Goal: Task Accomplishment & Management: Complete application form

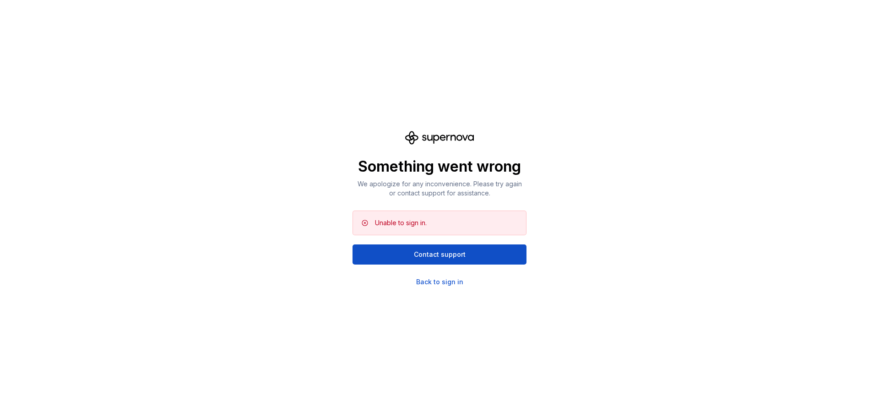
click at [411, 227] on div "Unable to sign in." at bounding box center [401, 222] width 52 height 9
click at [410, 226] on div "Unable to sign in." at bounding box center [401, 222] width 52 height 9
click at [442, 178] on div "Something went wrong We apologize for any inconvenience. Please try again or co…" at bounding box center [440, 178] width 174 height 40
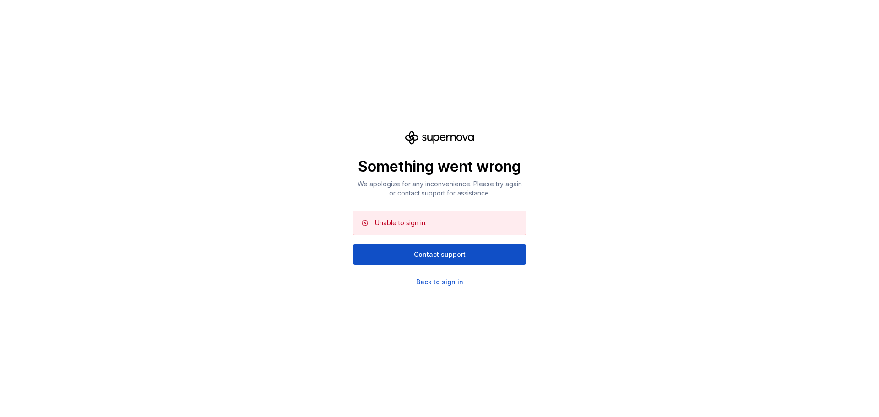
click at [447, 189] on p "We apologize for any inconvenience. Please try again or contact support for ass…" at bounding box center [440, 189] width 174 height 18
drag, startPoint x: 447, startPoint y: 189, endPoint x: 411, endPoint y: 188, distance: 35.3
click at [411, 188] on p "We apologize for any inconvenience. Please try again or contact support for ass…" at bounding box center [440, 189] width 174 height 18
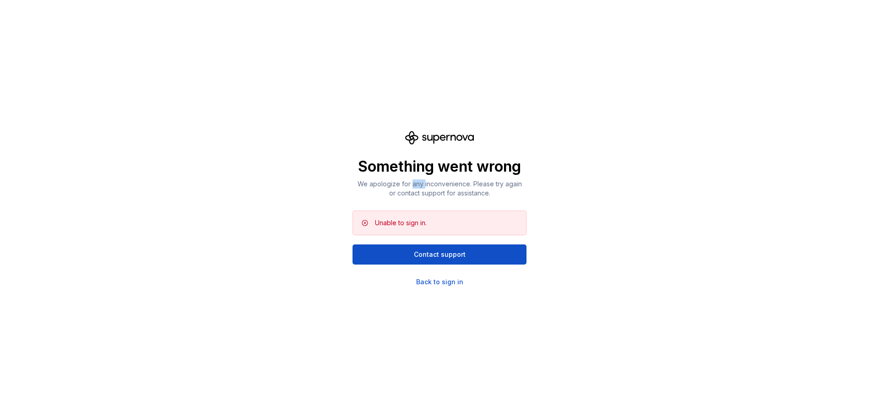
click at [411, 188] on p "We apologize for any inconvenience. Please try again or contact support for ass…" at bounding box center [440, 189] width 174 height 18
click at [432, 281] on div "Back to sign in" at bounding box center [439, 282] width 47 height 9
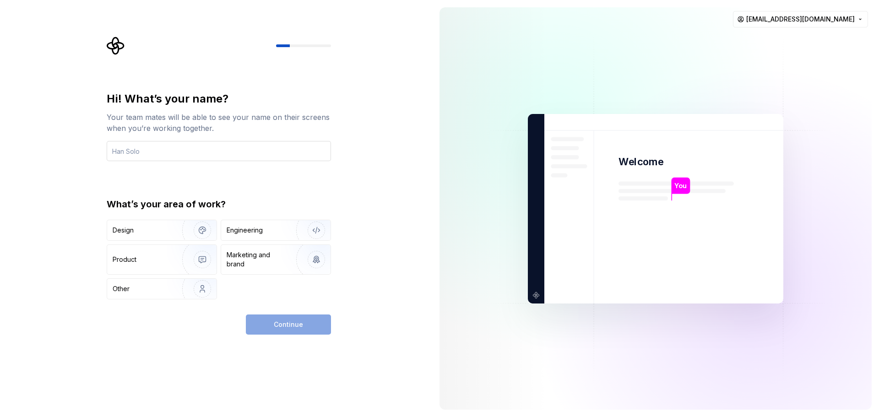
click at [240, 147] on input "text" at bounding box center [219, 151] width 224 height 20
type input "Enzo"
click at [171, 235] on img "button" at bounding box center [196, 230] width 59 height 61
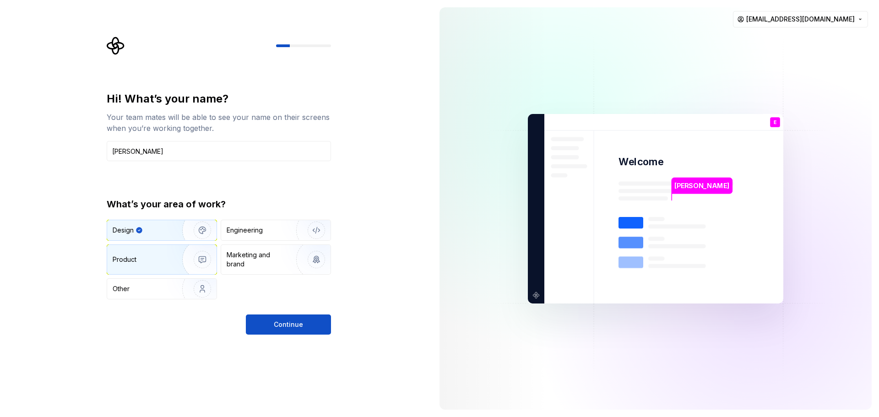
click at [165, 251] on div "Product" at bounding box center [161, 259] width 109 height 29
click at [177, 235] on img "button" at bounding box center [196, 230] width 59 height 61
click at [322, 323] on button "Continue" at bounding box center [288, 325] width 85 height 20
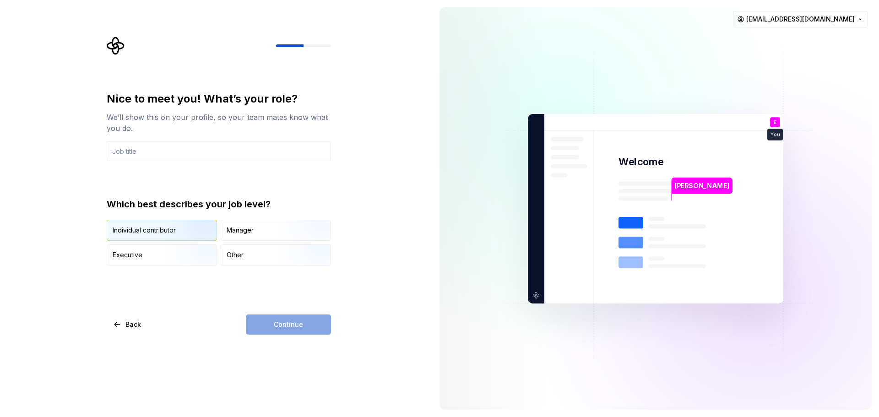
click at [200, 229] on img "button" at bounding box center [194, 241] width 59 height 61
click at [225, 154] on input "text" at bounding box center [219, 151] width 224 height 20
type input "UX Research"
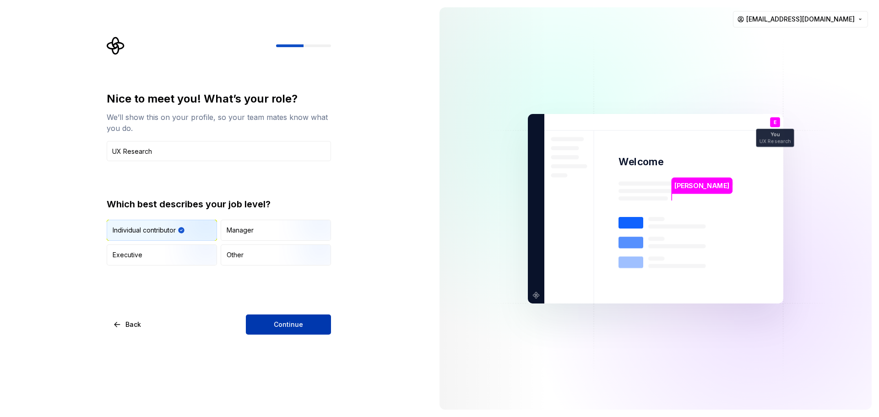
click at [292, 319] on button "Continue" at bounding box center [288, 325] width 85 height 20
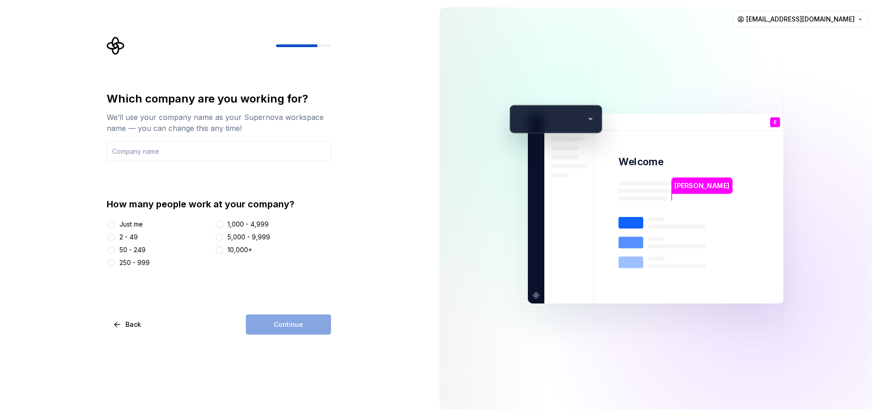
click at [143, 226] on div "Just me" at bounding box center [131, 224] width 23 height 9
click at [115, 226] on button "Just me" at bounding box center [111, 224] width 7 height 7
click at [222, 158] on input "text" at bounding box center [219, 151] width 224 height 20
type input "DevStream"
click at [290, 320] on button "Continue" at bounding box center [288, 325] width 85 height 20
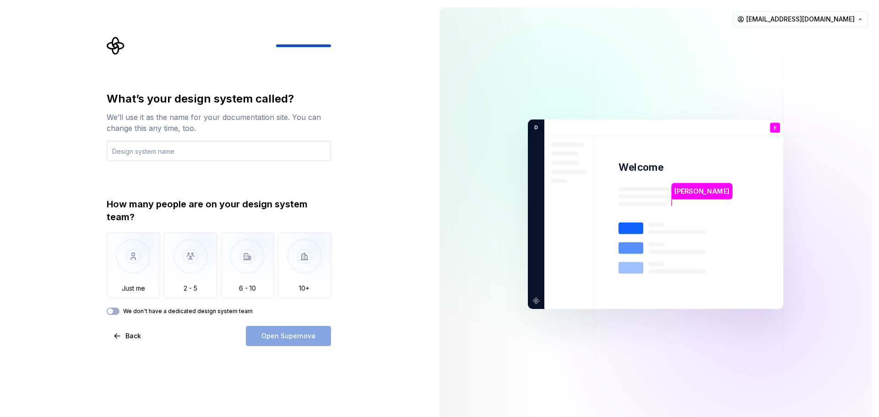
click at [221, 158] on input "text" at bounding box center [219, 151] width 224 height 20
type input "Example"
click at [153, 253] on img "button" at bounding box center [134, 263] width 54 height 61
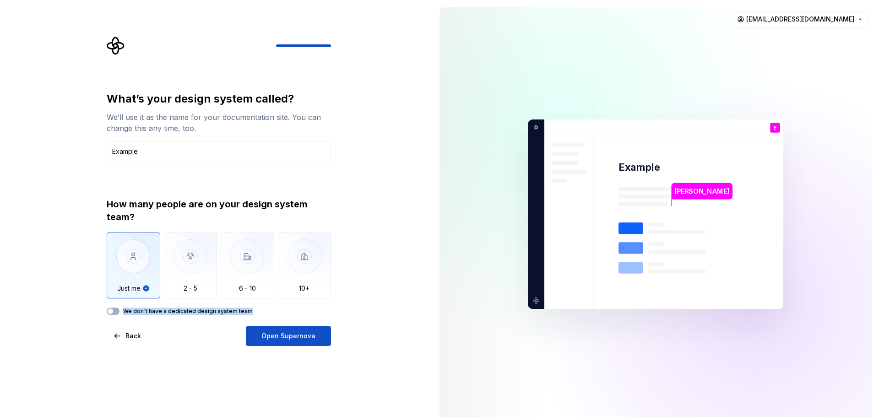
drag, startPoint x: 259, startPoint y: 311, endPoint x: 124, endPoint y: 316, distance: 134.7
click at [124, 316] on div "What’s your design system called? We’ll use it as the name for your documentati…" at bounding box center [219, 219] width 224 height 255
click at [120, 314] on div "We don't have a dedicated design system team" at bounding box center [219, 311] width 224 height 7
click at [115, 312] on button "We don't have a dedicated design system team" at bounding box center [113, 311] width 13 height 7
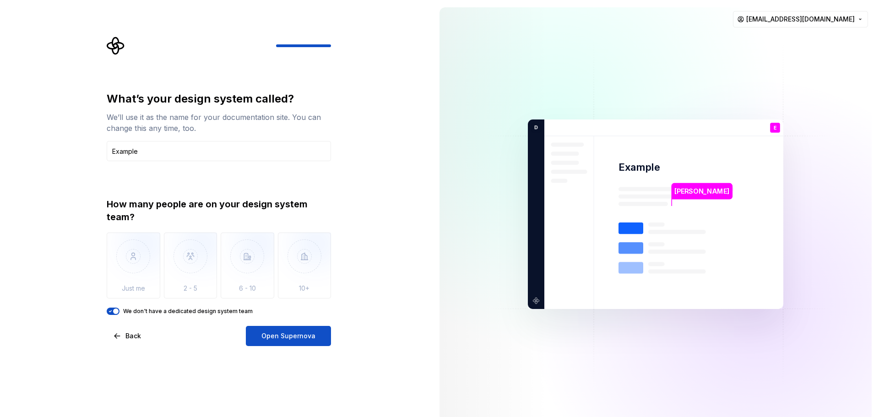
click at [205, 204] on div "How many people are on your design system team?" at bounding box center [219, 211] width 224 height 26
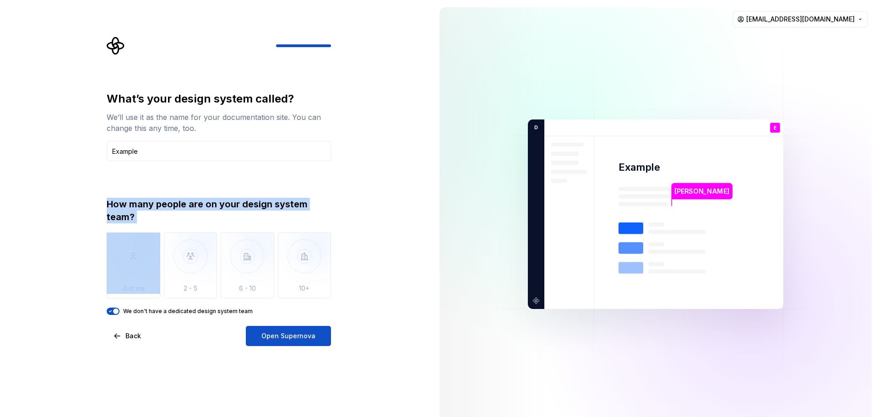
click at [205, 204] on div "How many people are on your design system team?" at bounding box center [219, 211] width 224 height 26
click at [270, 333] on span "Open Supernova" at bounding box center [289, 336] width 54 height 9
click at [240, 183] on div "What’s your design system called? We’ll use it as the name for your documentati…" at bounding box center [219, 204] width 224 height 224
